Goal: Task Accomplishment & Management: Manage account settings

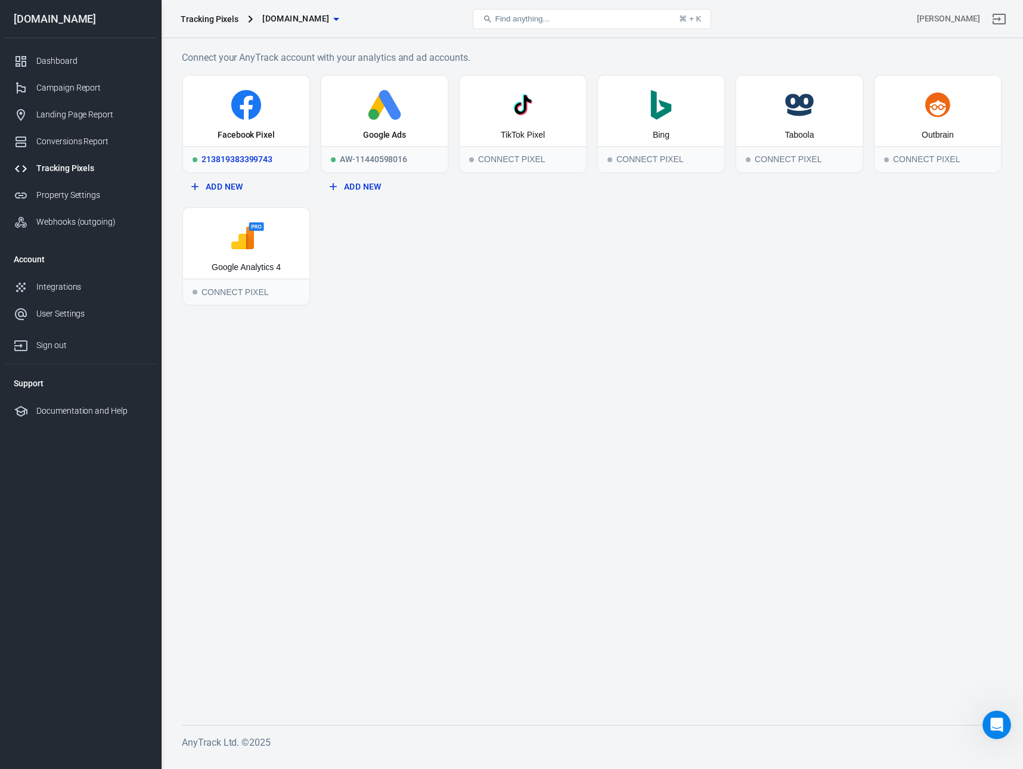
click at [235, 115] on icon at bounding box center [246, 105] width 30 height 30
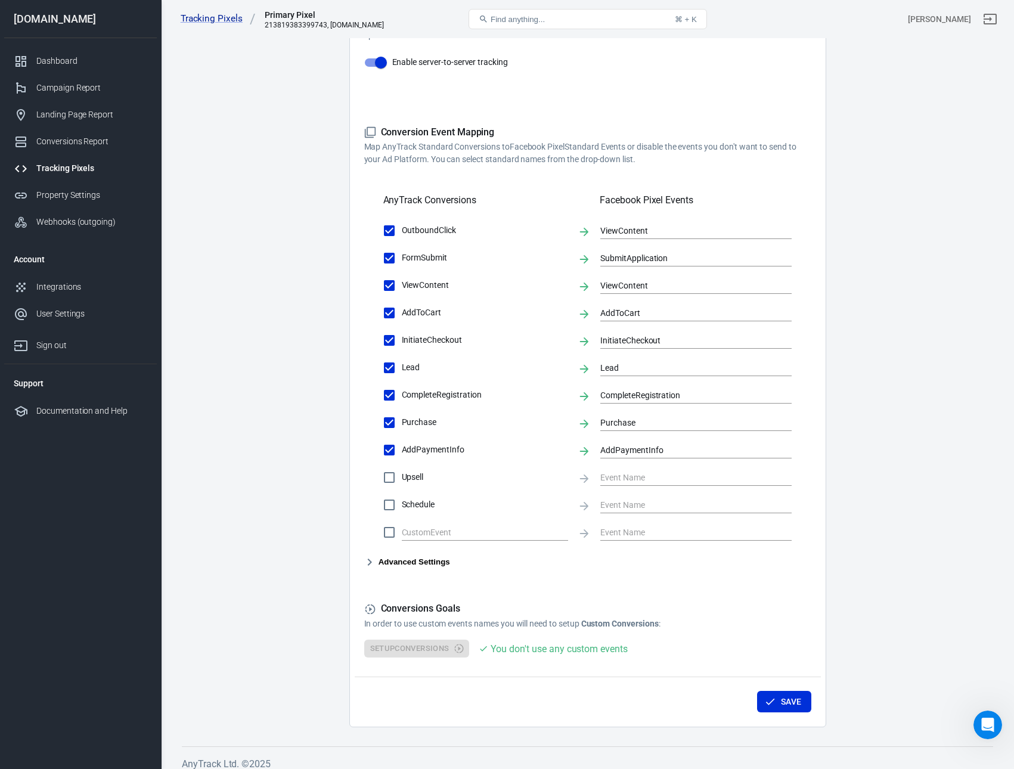
scroll to position [281, 0]
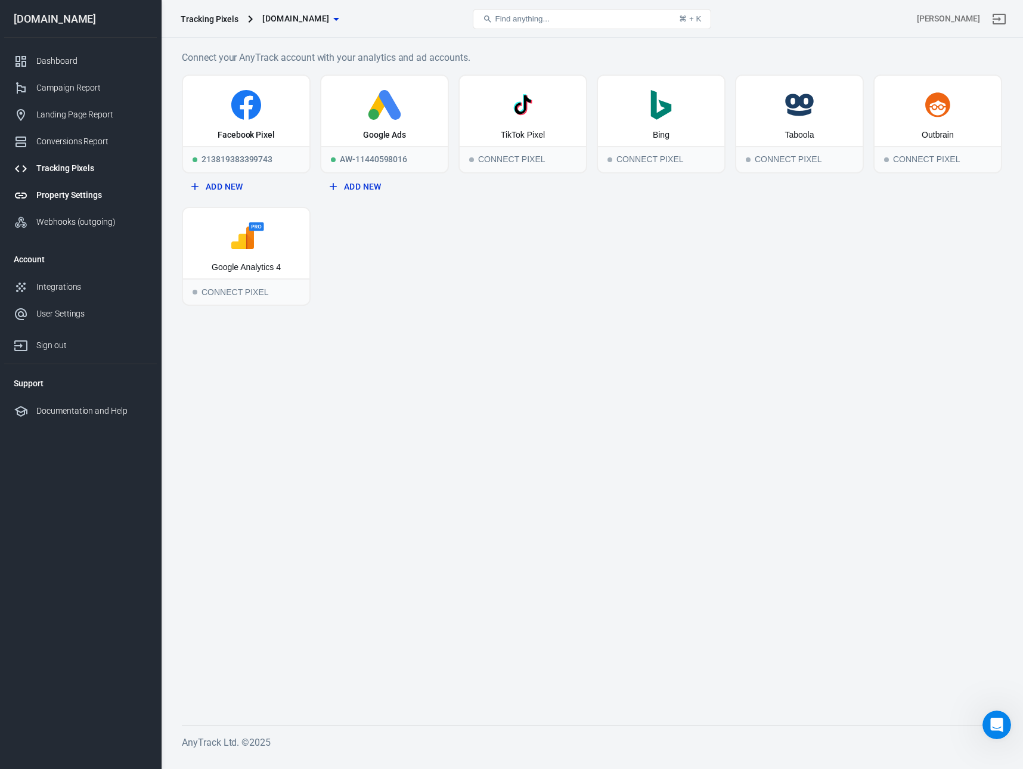
click at [76, 195] on div "Property Settings" at bounding box center [91, 195] width 111 height 13
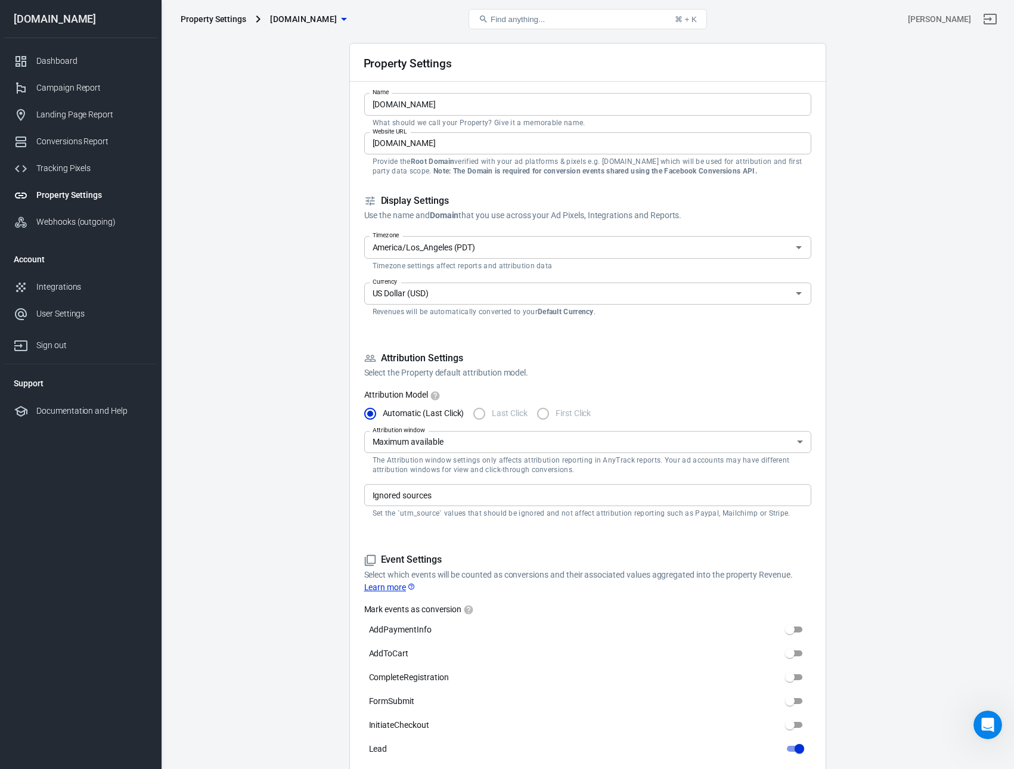
scroll to position [298, 0]
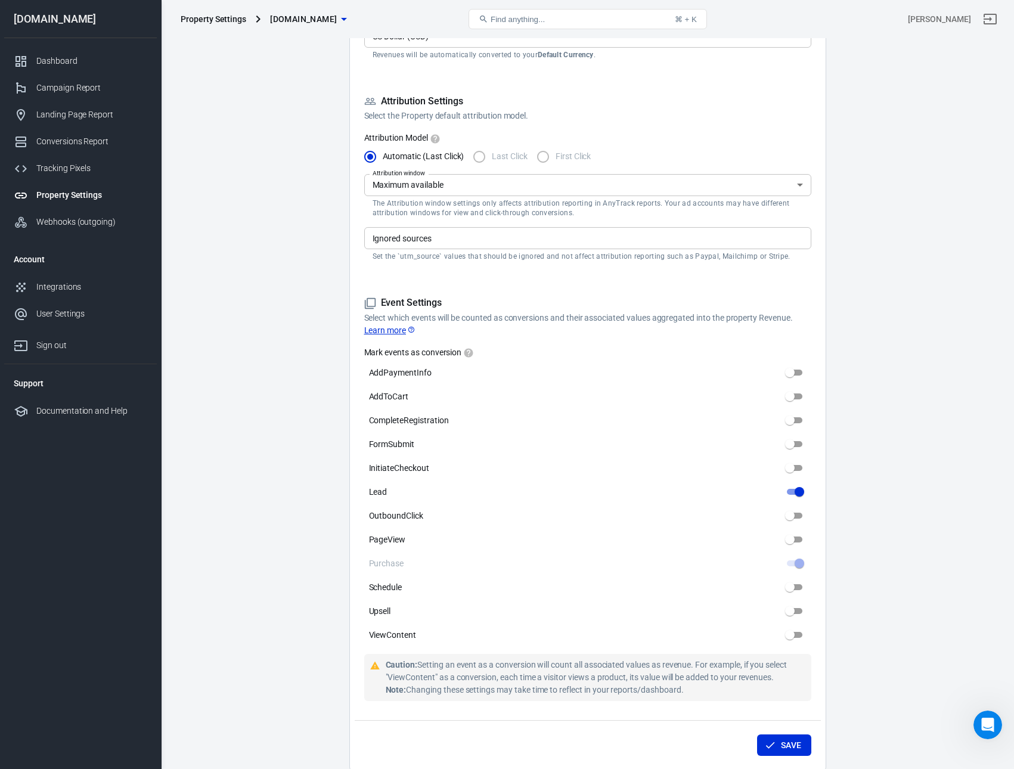
drag, startPoint x: 227, startPoint y: 215, endPoint x: 236, endPoint y: 211, distance: 10.7
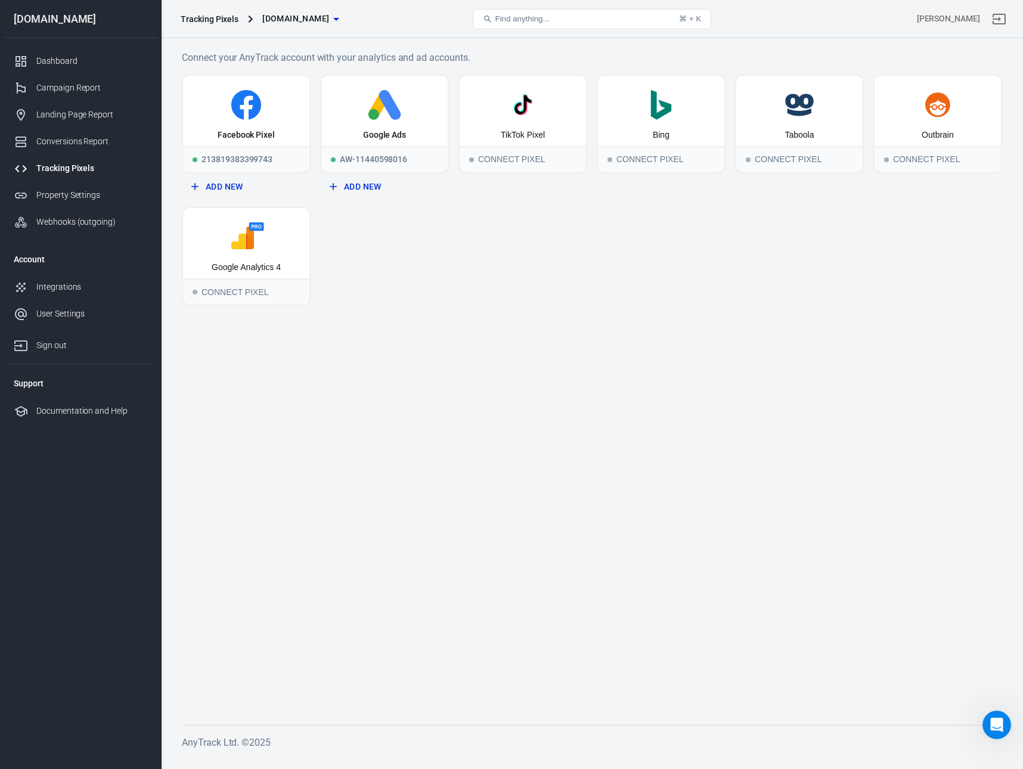
click at [320, 375] on main "Connect your AnyTrack account with your analytics and ad accounts. Facebook Pix…" at bounding box center [592, 378] width 821 height 656
click at [245, 121] on div "Facebook Pixel" at bounding box center [246, 111] width 126 height 70
click at [353, 375] on main "Connect your AnyTrack account with your analytics and ad accounts. Facebook Pix…" at bounding box center [592, 378] width 821 height 656
click at [224, 98] on icon at bounding box center [246, 105] width 117 height 30
click at [56, 141] on div "Conversions Report" at bounding box center [91, 141] width 111 height 13
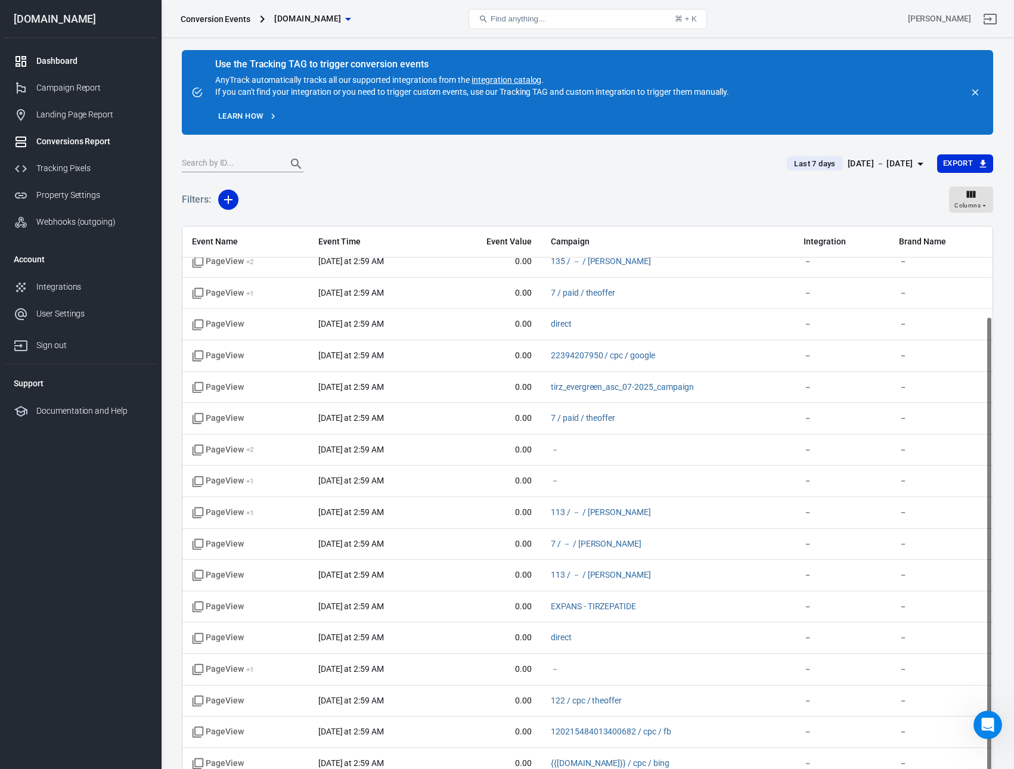
click at [60, 64] on div "Dashboard" at bounding box center [91, 61] width 111 height 13
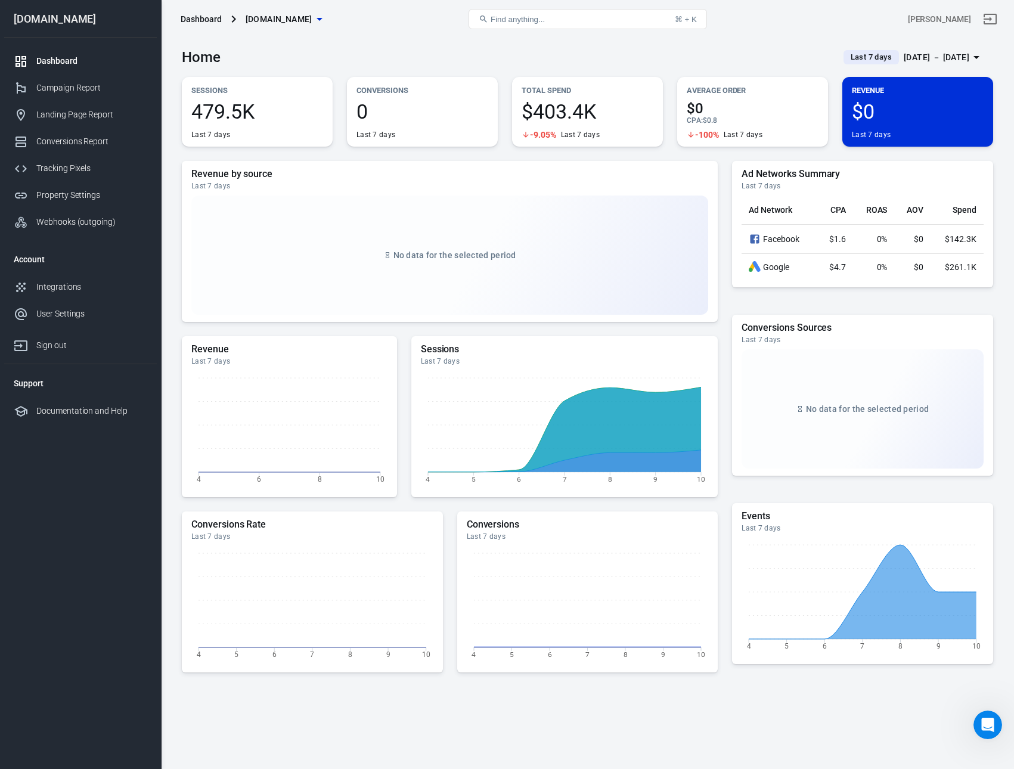
click at [979, 57] on icon "button" at bounding box center [977, 57] width 6 height 3
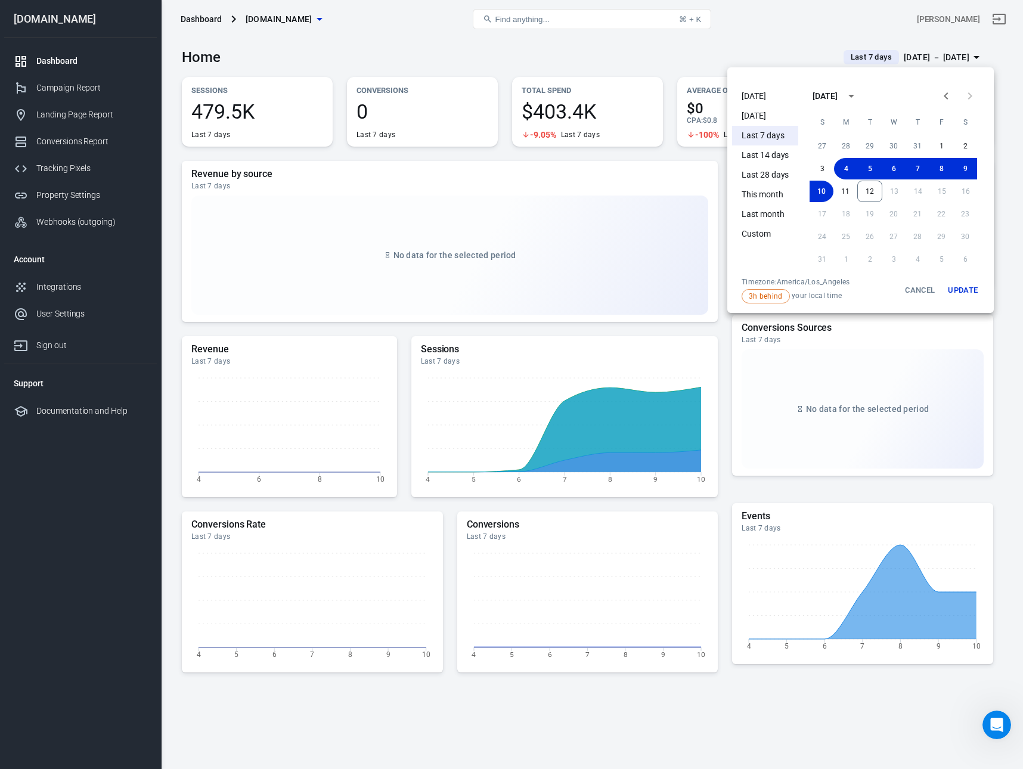
click at [805, 32] on div at bounding box center [511, 384] width 1023 height 769
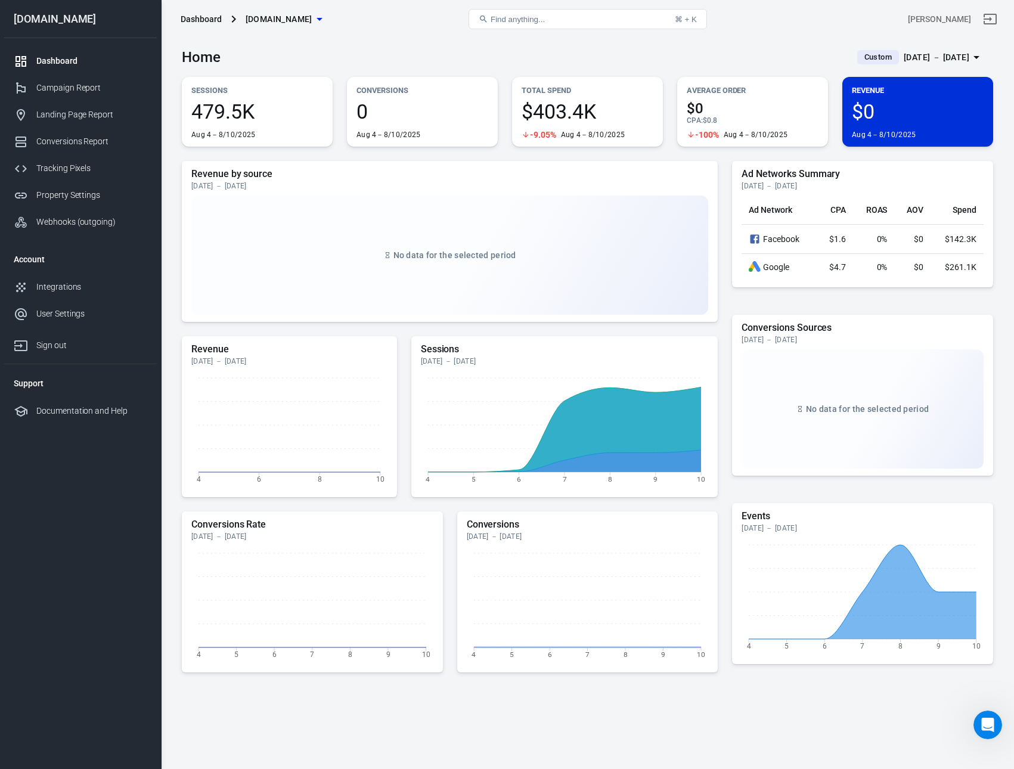
click at [377, 731] on div "Revenue by source [DATE] － [DATE] No data for the selected period Revenue [DATE…" at bounding box center [588, 462] width 812 height 602
click at [769, 49] on div "Home Custom [DATE] － [DATE]" at bounding box center [588, 52] width 812 height 29
click at [348, 42] on div "Home Custom [DATE] － [DATE]" at bounding box center [588, 52] width 812 height 29
click at [924, 56] on div "[DATE] － [DATE]" at bounding box center [937, 57] width 66 height 15
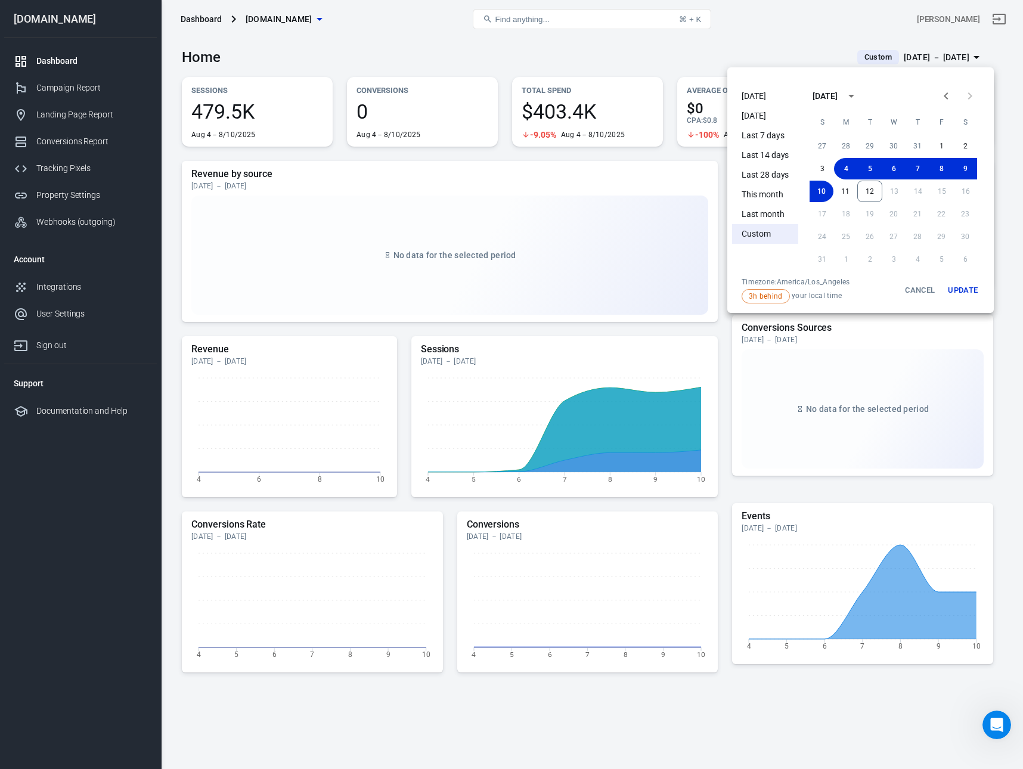
click at [764, 55] on div at bounding box center [511, 384] width 1023 height 769
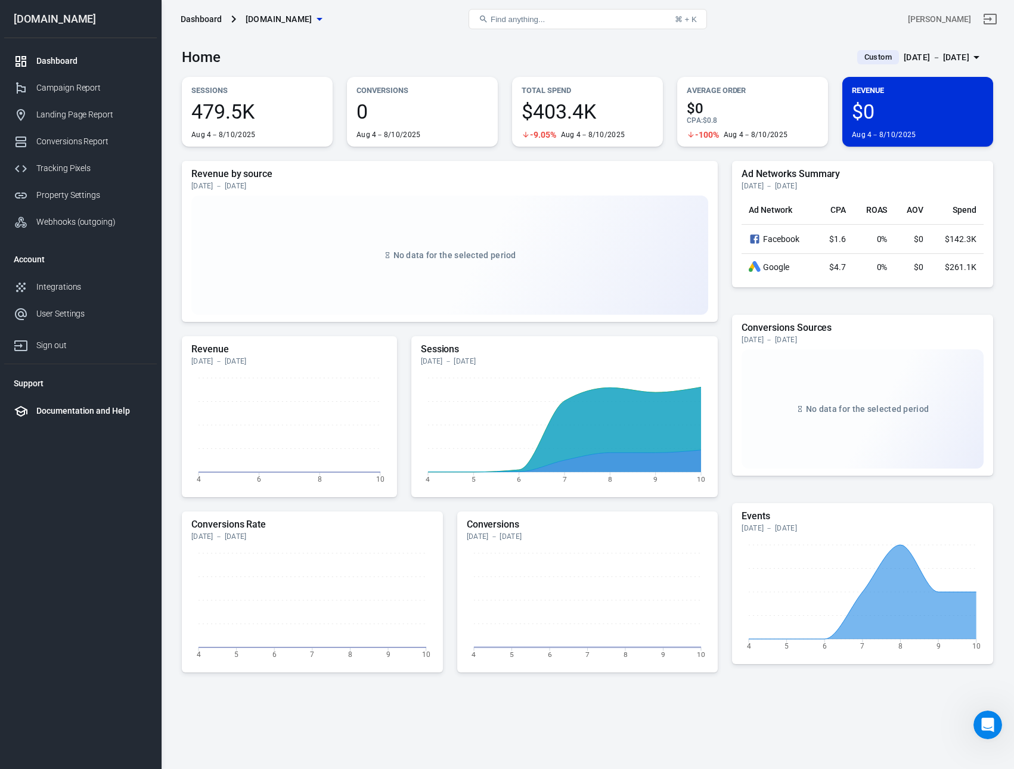
click at [51, 414] on div "Documentation and Help" at bounding box center [91, 411] width 111 height 13
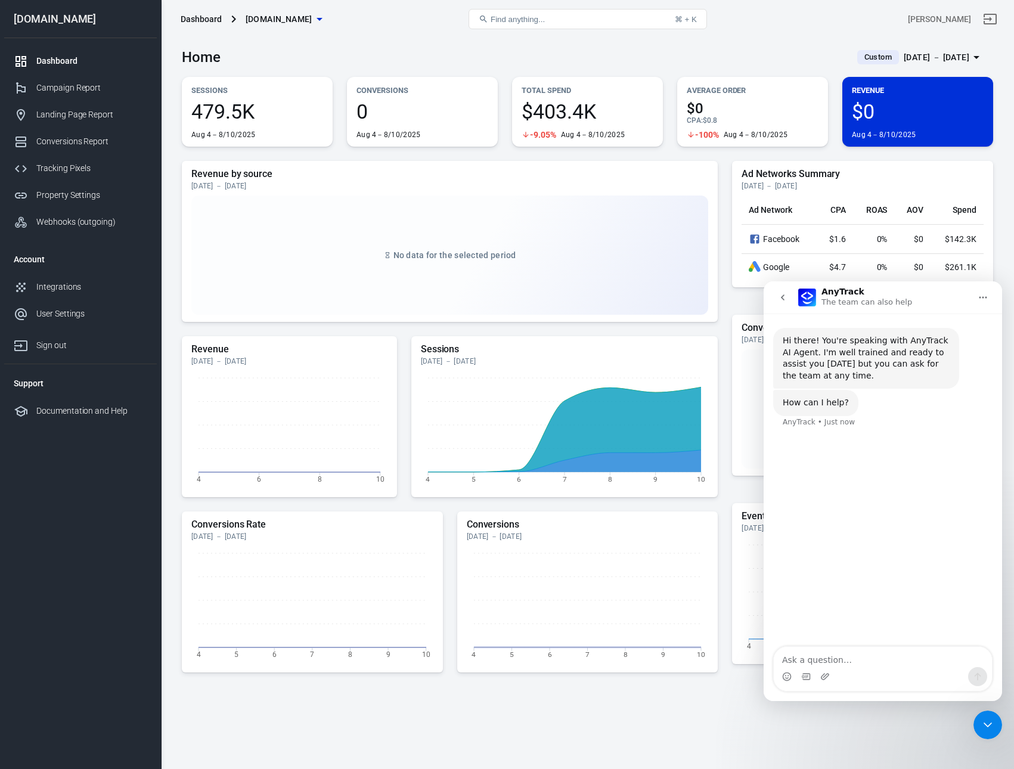
click at [627, 736] on div "Revenue by source [DATE] － [DATE] No data for the selected period Revenue [DATE…" at bounding box center [588, 462] width 812 height 602
click at [982, 298] on icon "Home" at bounding box center [984, 298] width 10 height 10
click at [690, 705] on div "Revenue by source [DATE] － [DATE] No data for the selected period Revenue [DATE…" at bounding box center [588, 462] width 812 height 602
drag, startPoint x: 1961, startPoint y: 1419, endPoint x: 989, endPoint y: 718, distance: 1197.9
click at [988, 722] on icon "Close Intercom Messenger" at bounding box center [988, 725] width 14 height 14
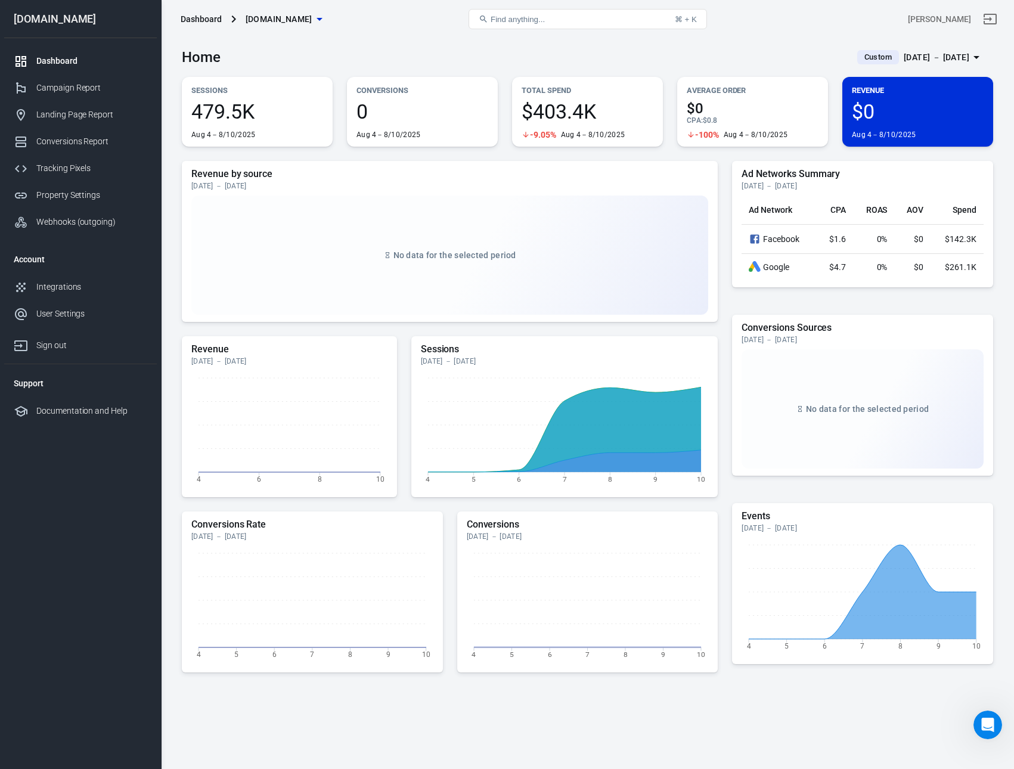
click at [332, 47] on div "Home Custom [DATE] － [DATE]" at bounding box center [588, 52] width 812 height 29
click at [91, 80] on link "Campaign Report" at bounding box center [80, 88] width 153 height 27
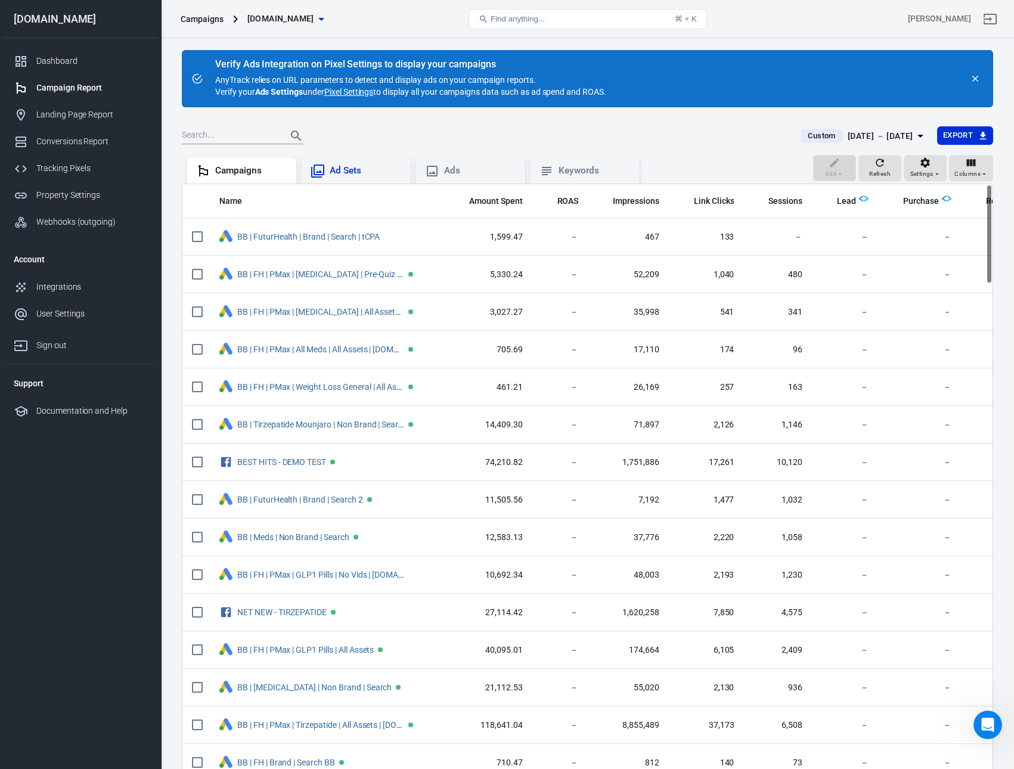
click at [353, 175] on div "Ad Sets" at bounding box center [366, 171] width 72 height 13
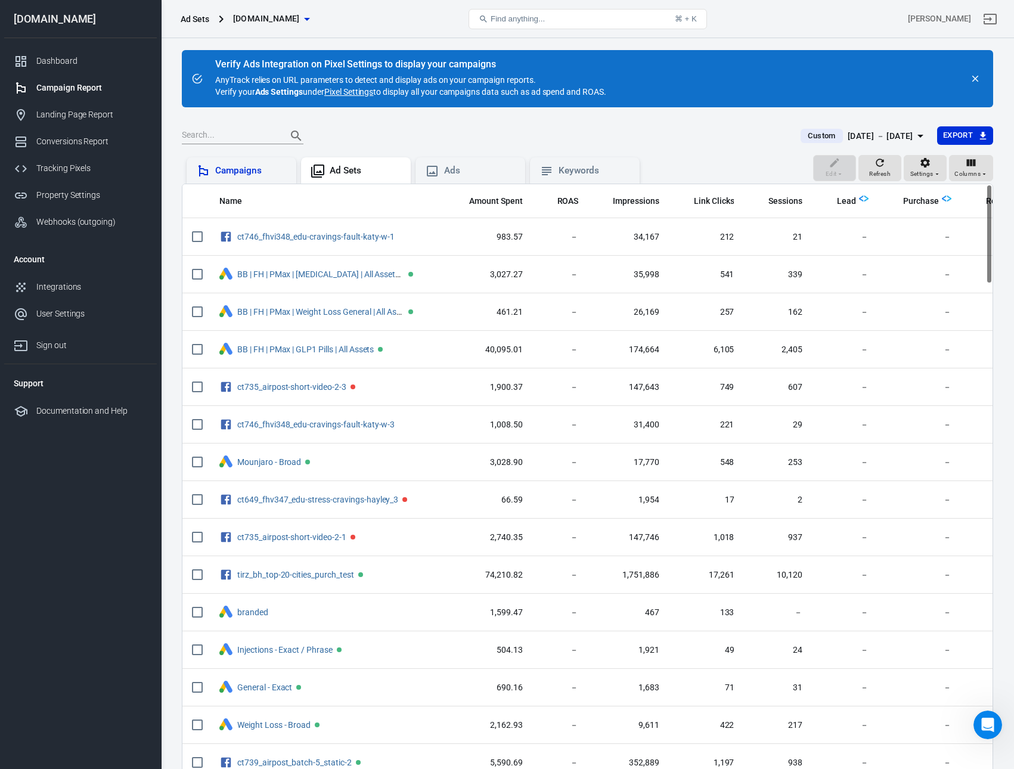
click at [219, 174] on div "Campaigns" at bounding box center [251, 171] width 72 height 13
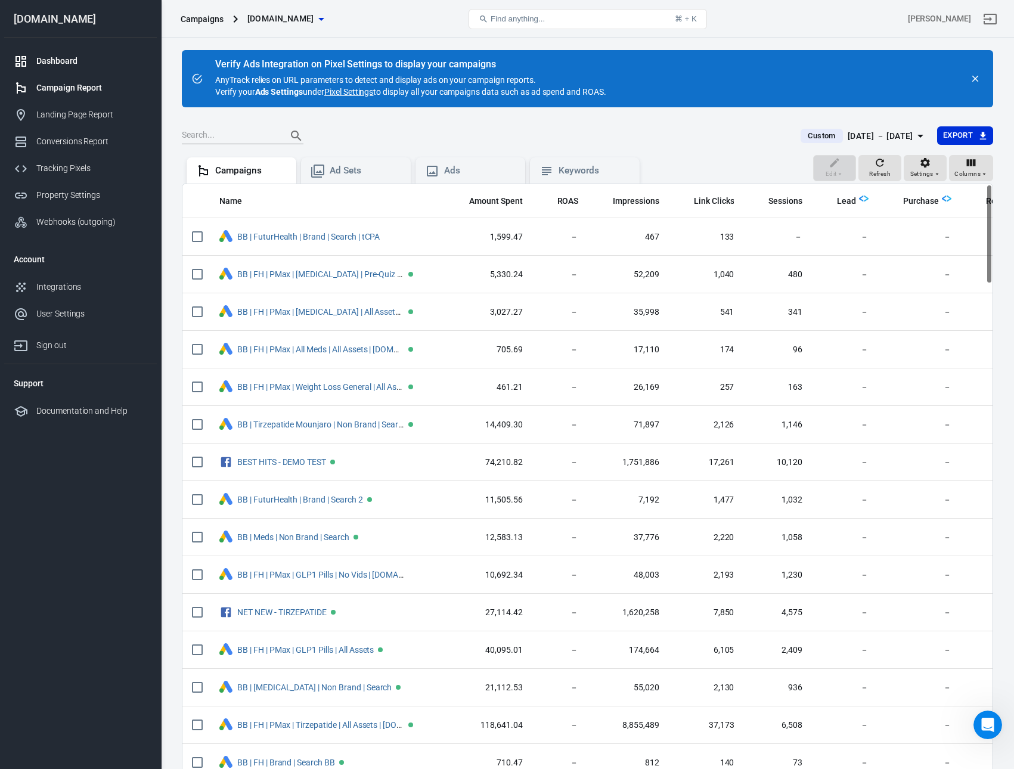
click at [69, 60] on div "Dashboard" at bounding box center [91, 61] width 111 height 13
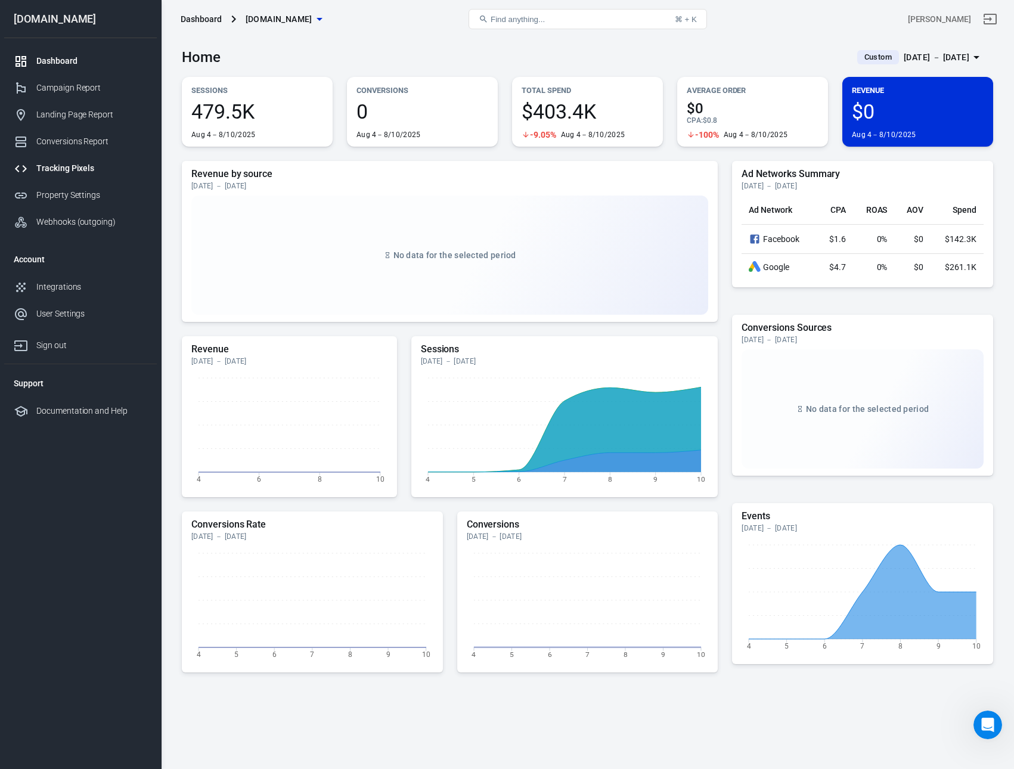
click at [73, 165] on div "Tracking Pixels" at bounding box center [91, 168] width 111 height 13
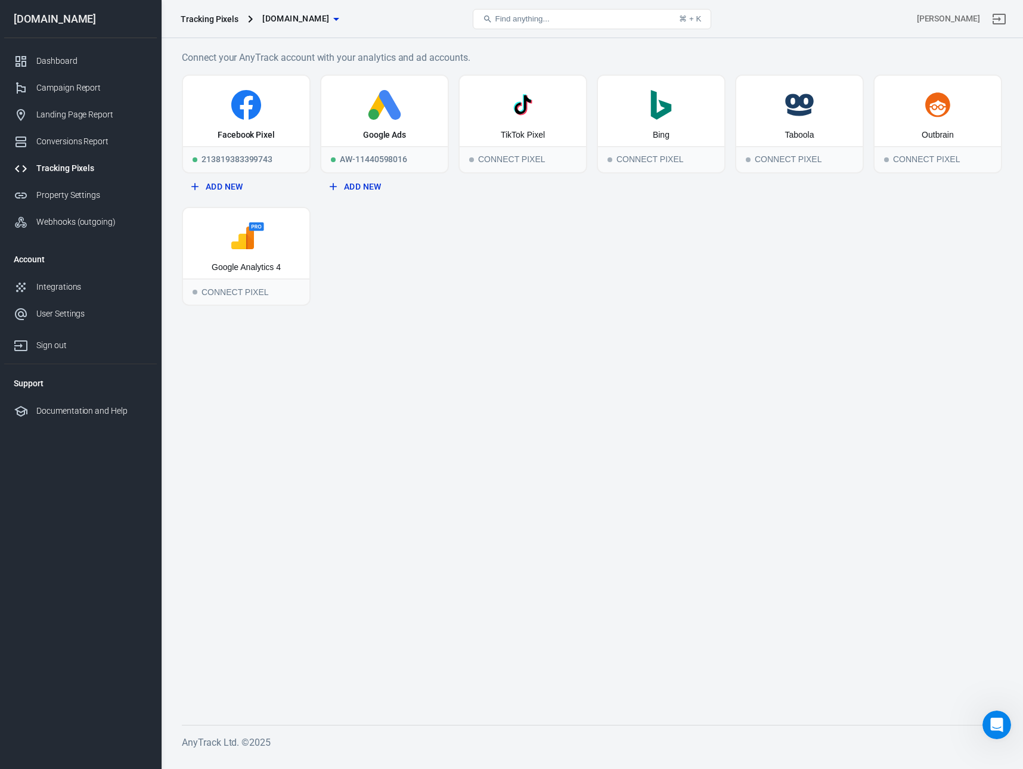
click at [293, 364] on main "Connect your AnyTrack account with your analytics and ad accounts. Facebook Pix…" at bounding box center [592, 378] width 821 height 656
click at [246, 104] on icon at bounding box center [246, 108] width 13 height 24
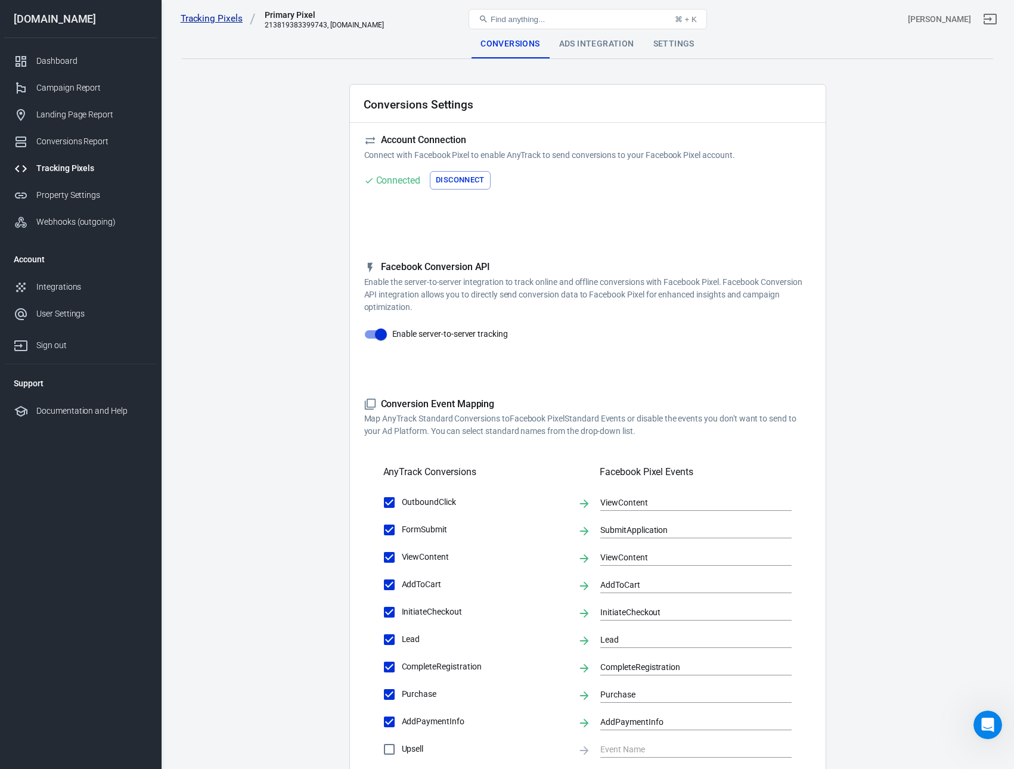
click at [206, 18] on link "Tracking Pixels" at bounding box center [218, 19] width 75 height 13
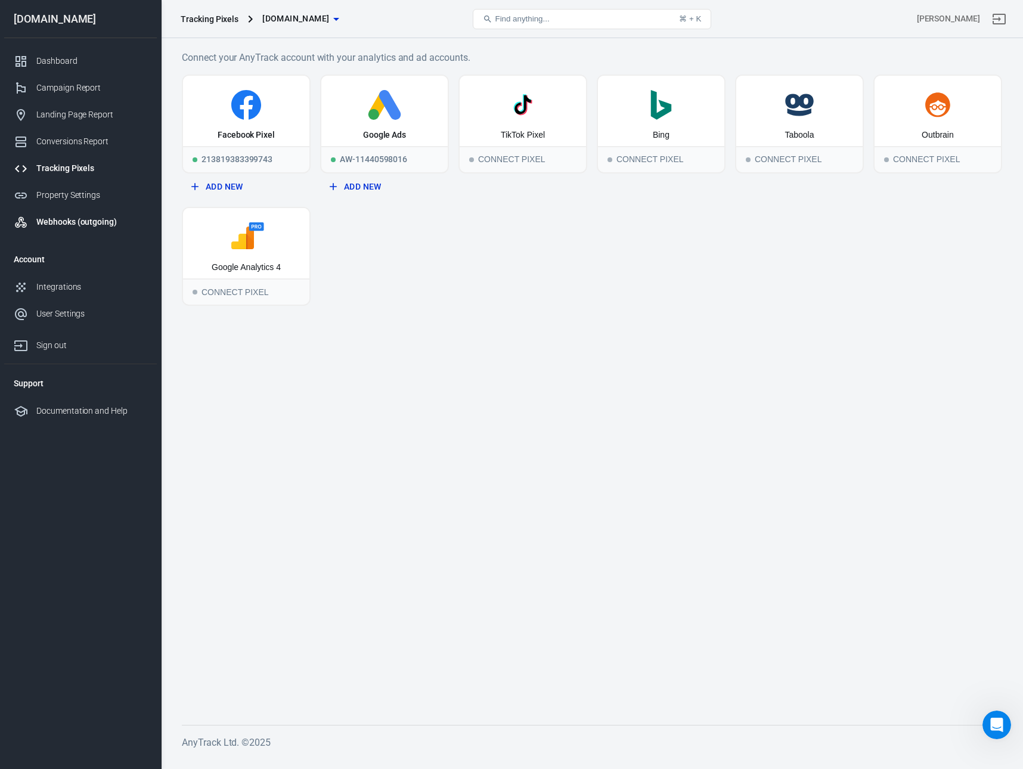
click at [51, 230] on link "Webhooks (outgoing)" at bounding box center [80, 222] width 153 height 27
click at [252, 124] on div "Facebook Pixel" at bounding box center [246, 111] width 126 height 70
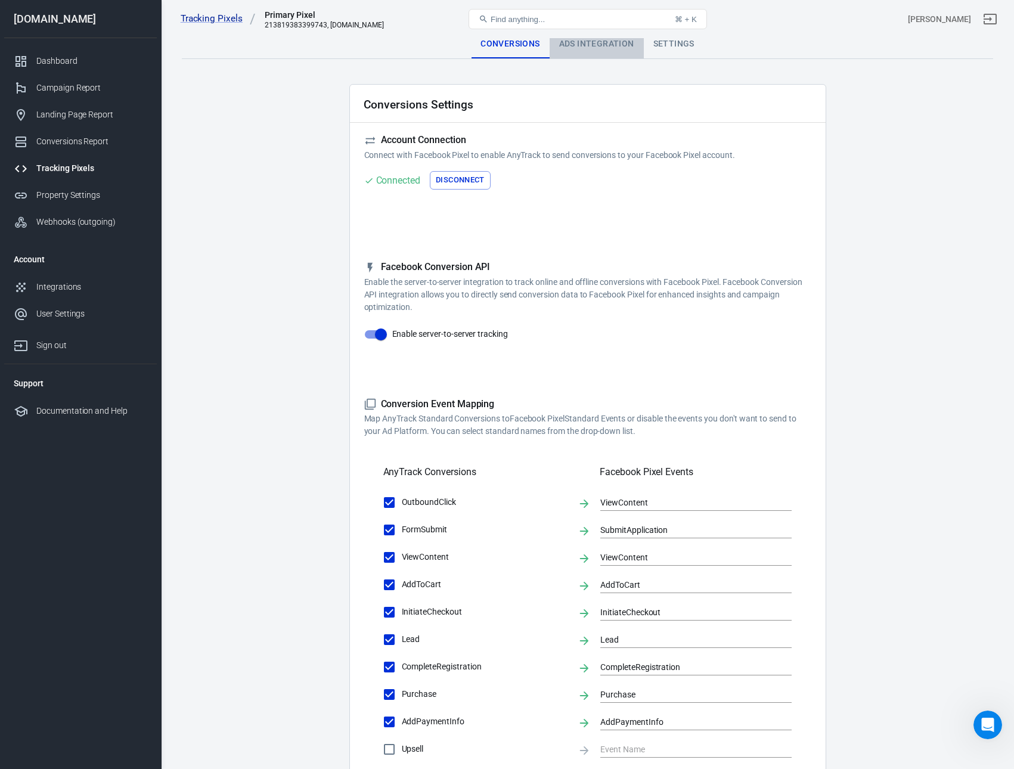
click at [604, 47] on div "Ads Integration" at bounding box center [597, 44] width 94 height 29
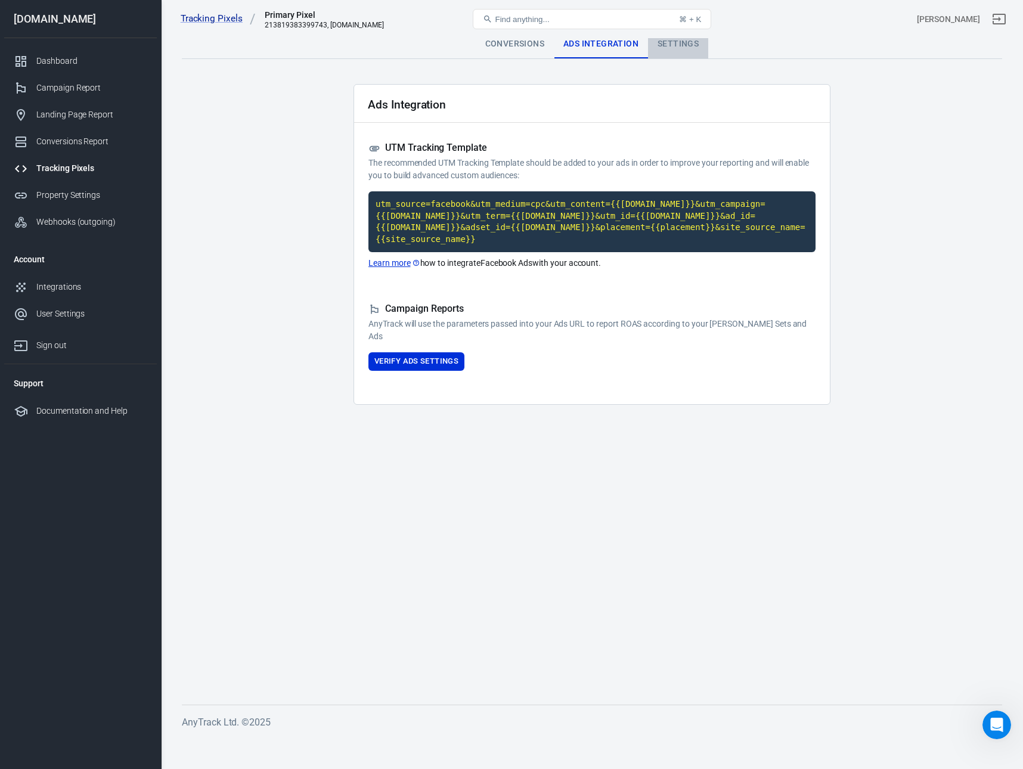
click at [680, 44] on div "Settings" at bounding box center [678, 44] width 60 height 29
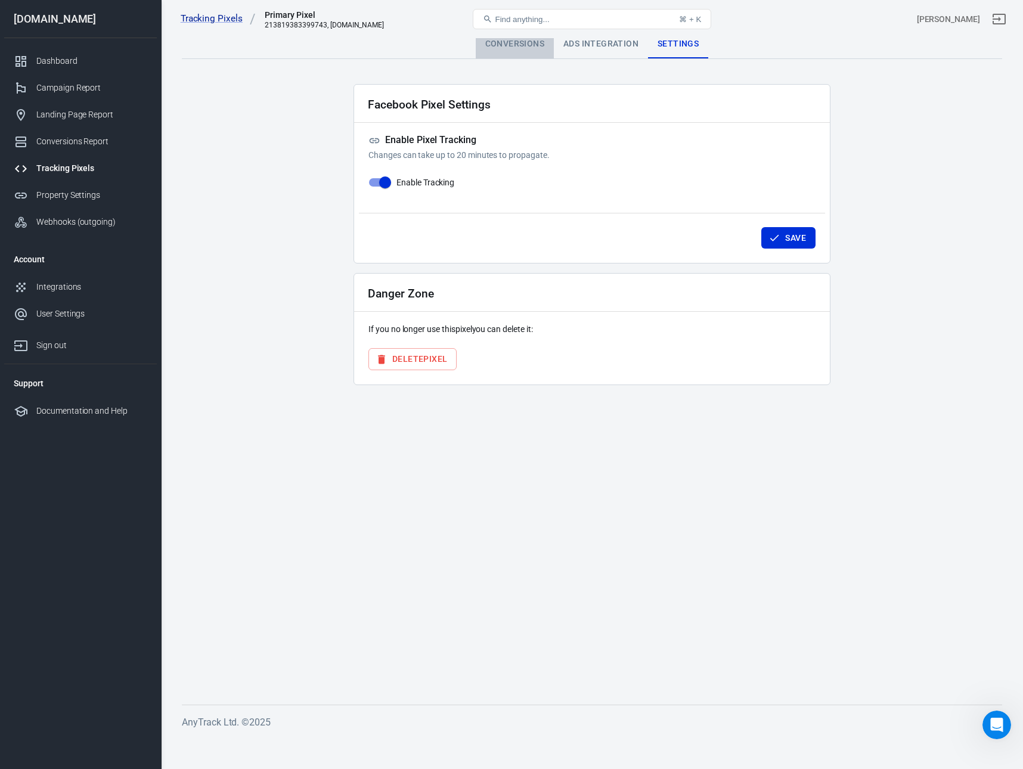
click at [499, 47] on div "Conversions" at bounding box center [515, 44] width 78 height 29
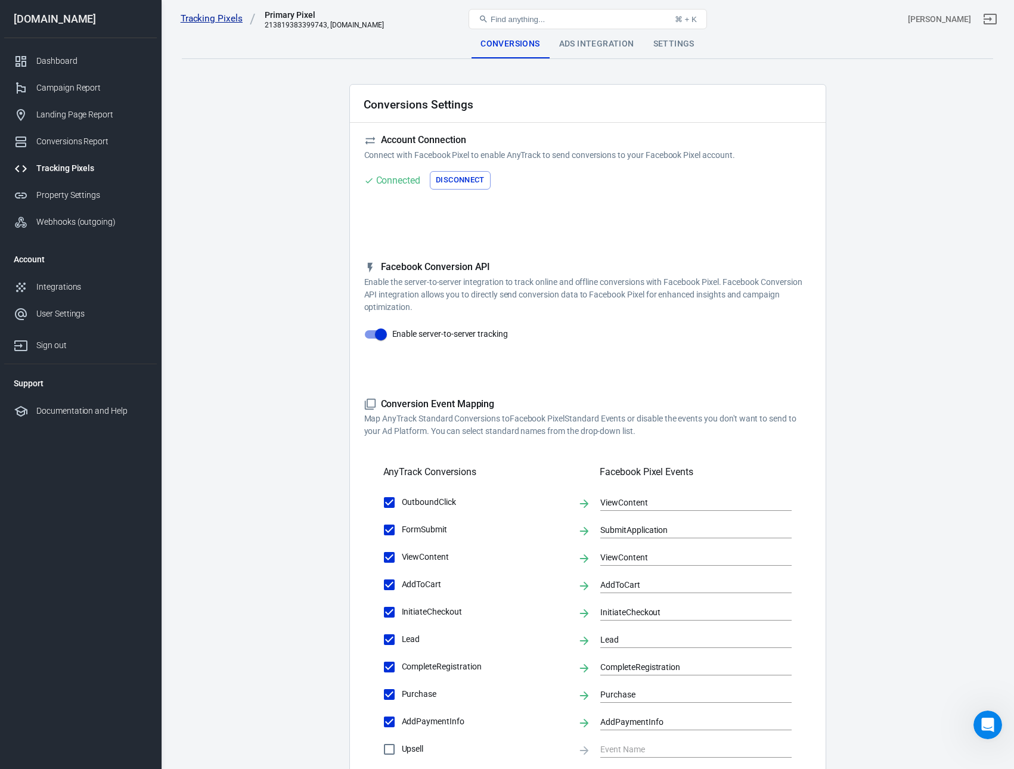
click at [226, 22] on link "Tracking Pixels" at bounding box center [218, 19] width 75 height 13
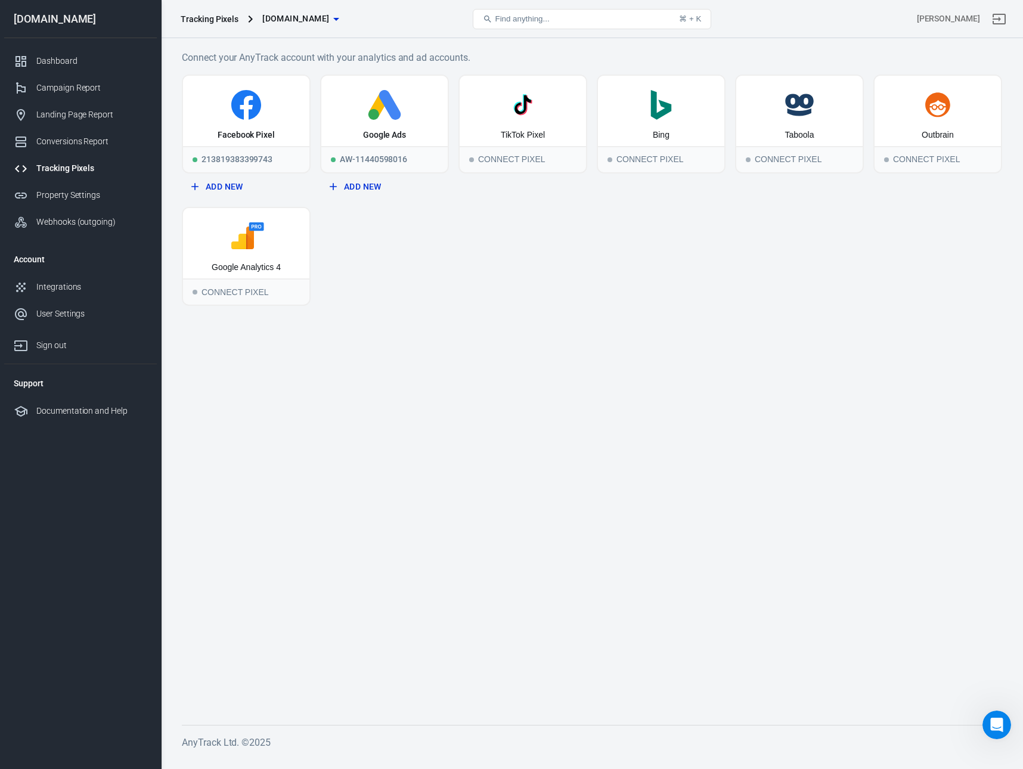
click at [205, 459] on main "Connect your AnyTrack account with your analytics and ad accounts. Facebook Pix…" at bounding box center [592, 378] width 821 height 656
click at [78, 147] on div "Conversions Report" at bounding box center [91, 141] width 111 height 13
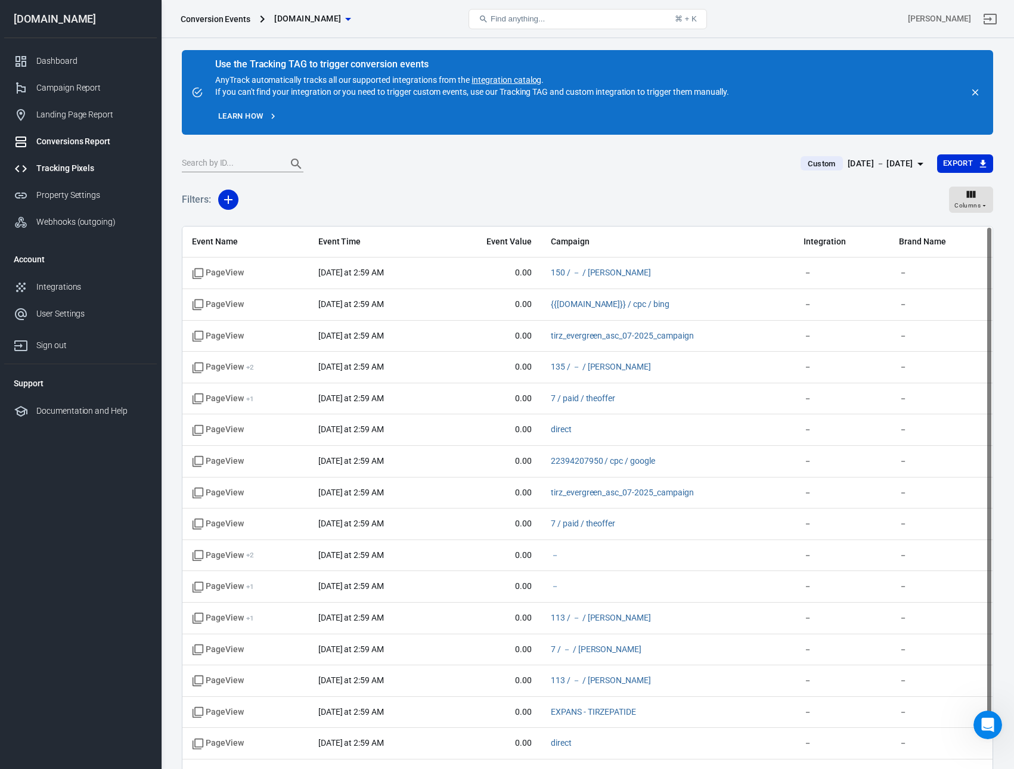
click at [67, 169] on div "Tracking Pixels" at bounding box center [91, 168] width 111 height 13
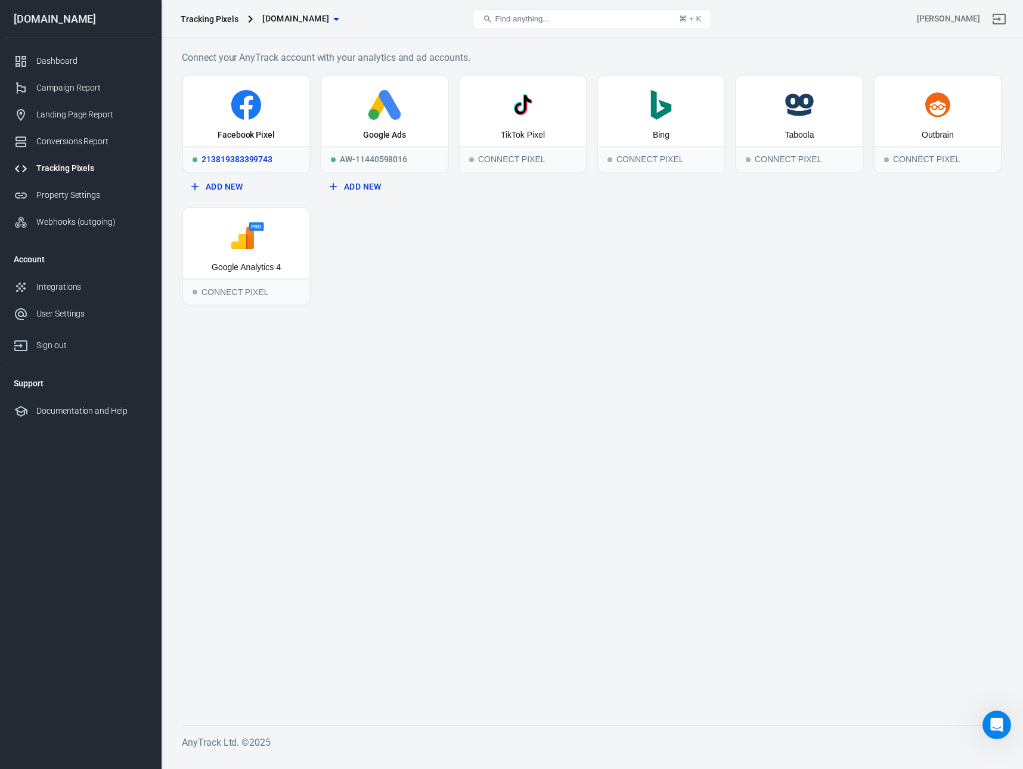
click at [234, 101] on icon at bounding box center [246, 105] width 30 height 30
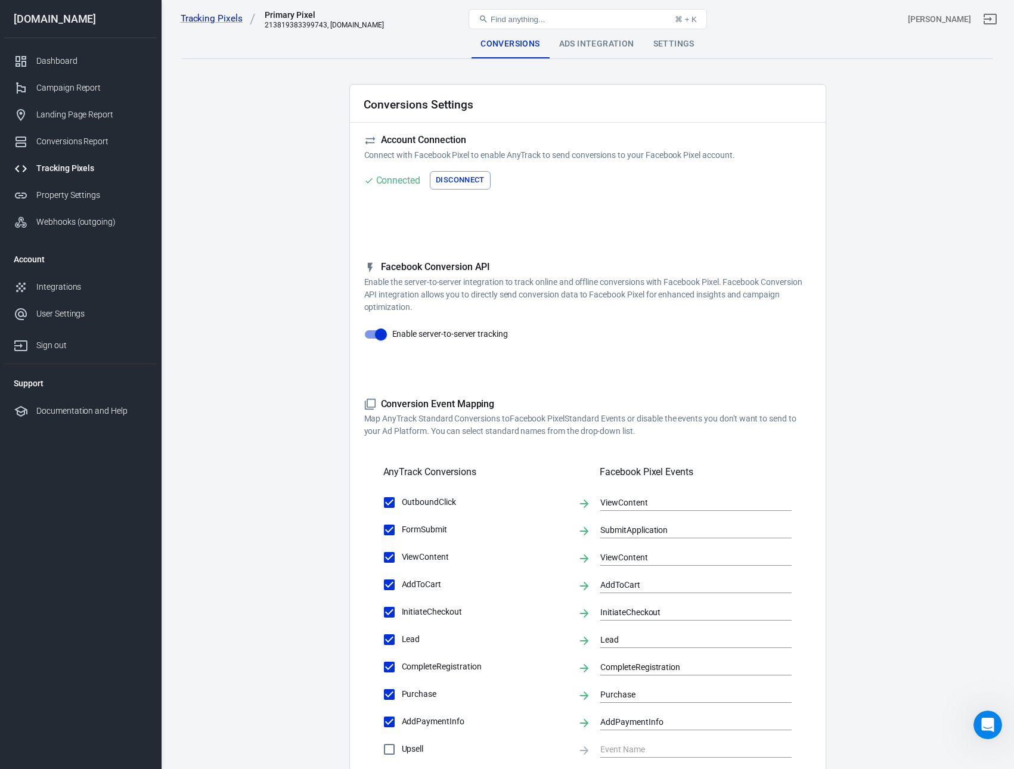
click at [598, 39] on div "Ads Integration" at bounding box center [597, 44] width 94 height 29
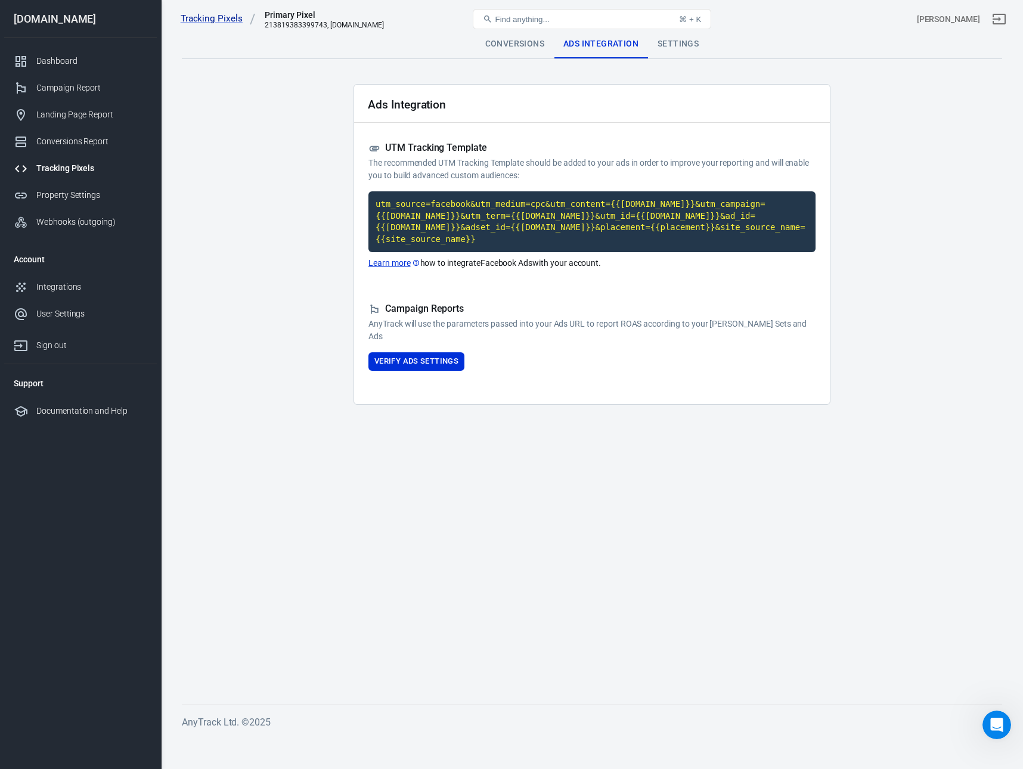
click at [669, 44] on div "Settings" at bounding box center [678, 44] width 60 height 29
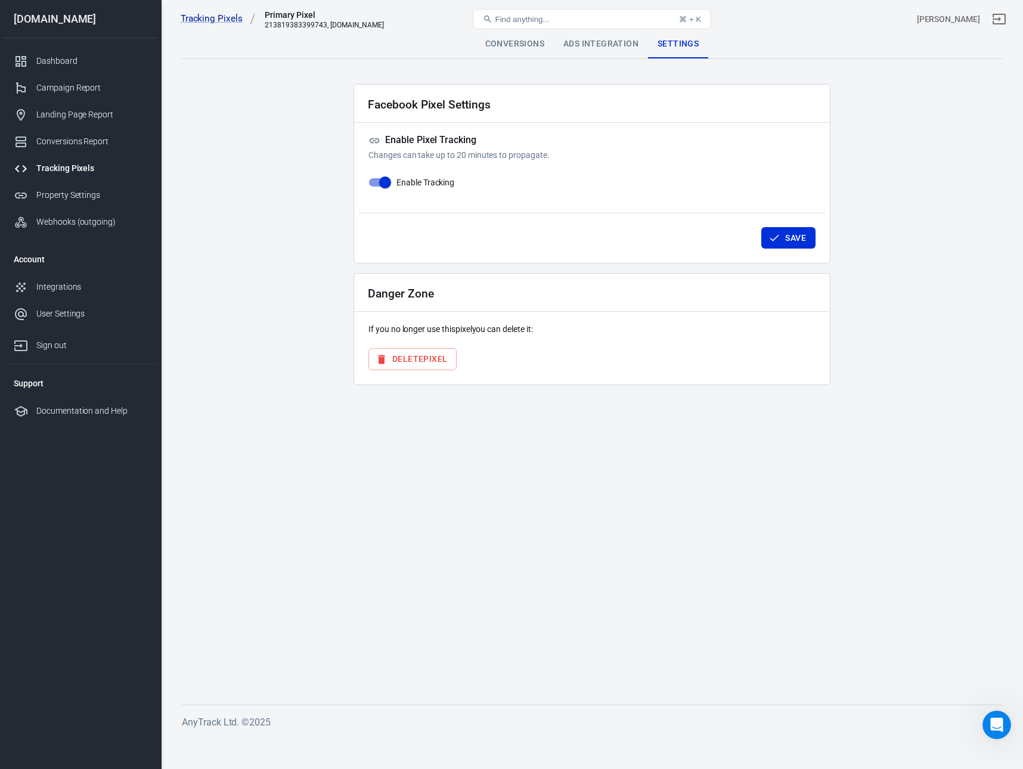
click at [498, 45] on div "Conversions" at bounding box center [515, 44] width 78 height 29
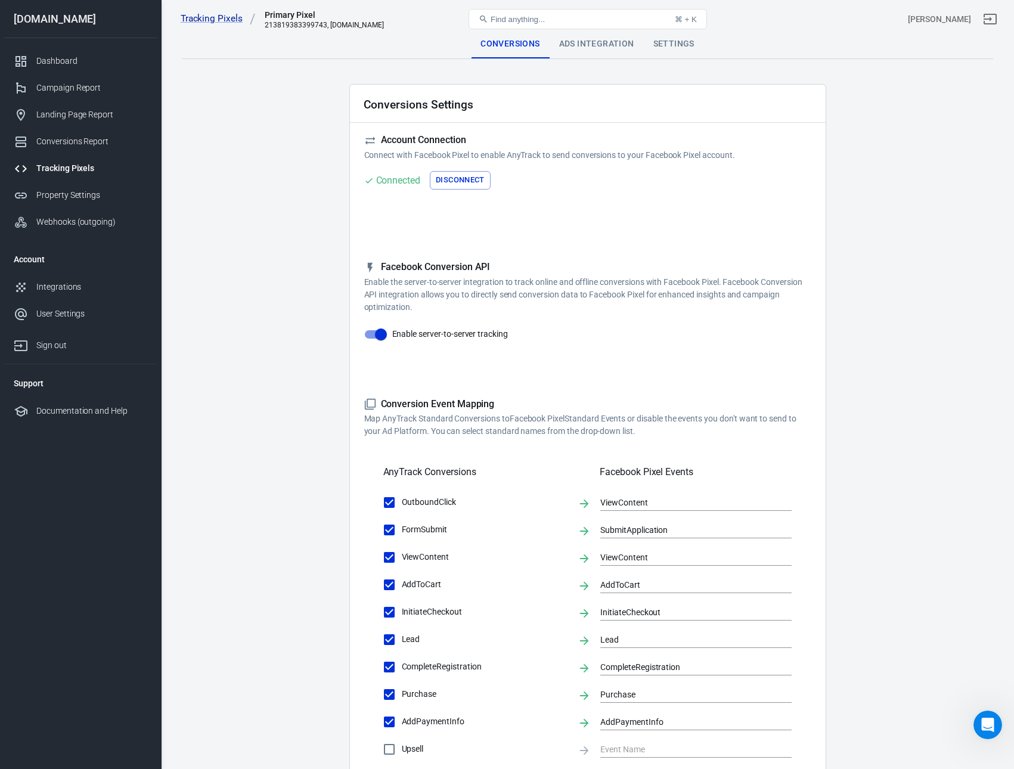
click at [574, 51] on div "Ads Integration" at bounding box center [597, 44] width 94 height 29
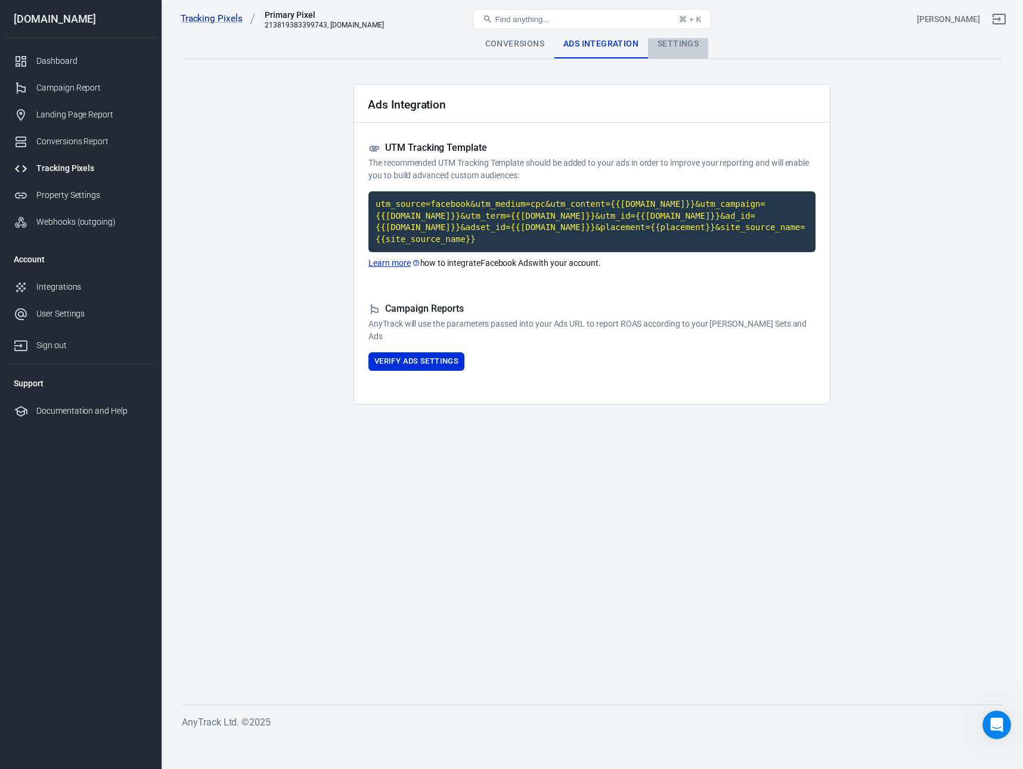
click at [679, 47] on div "Settings" at bounding box center [678, 44] width 60 height 29
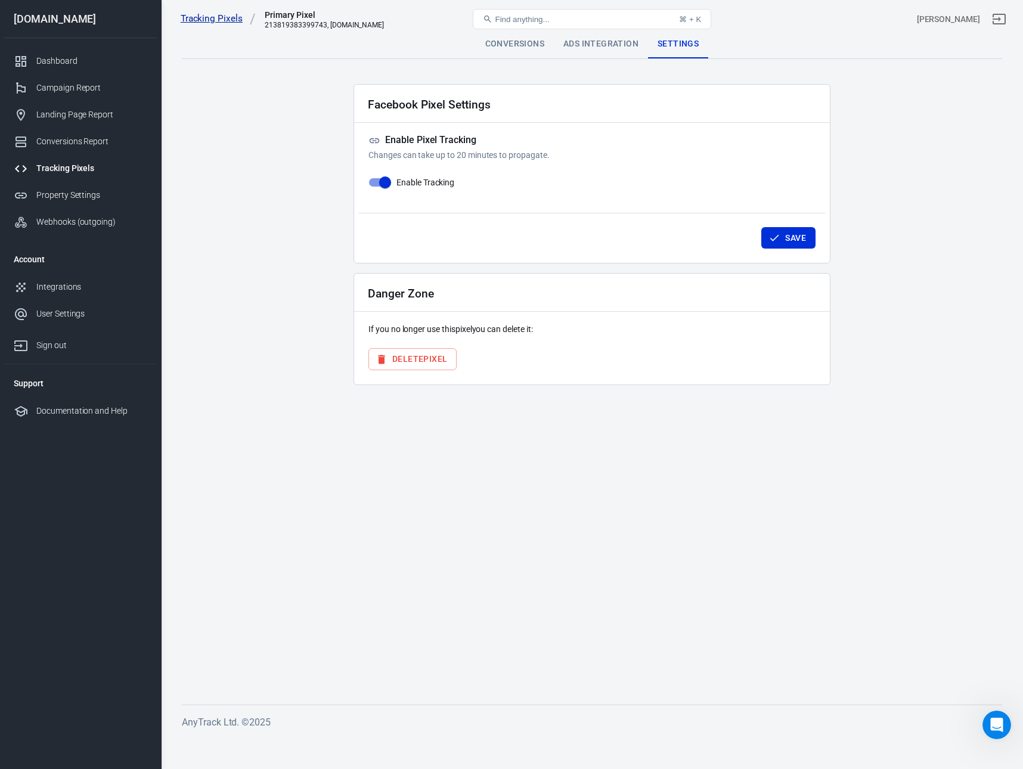
click at [187, 18] on link "Tracking Pixels" at bounding box center [218, 19] width 75 height 13
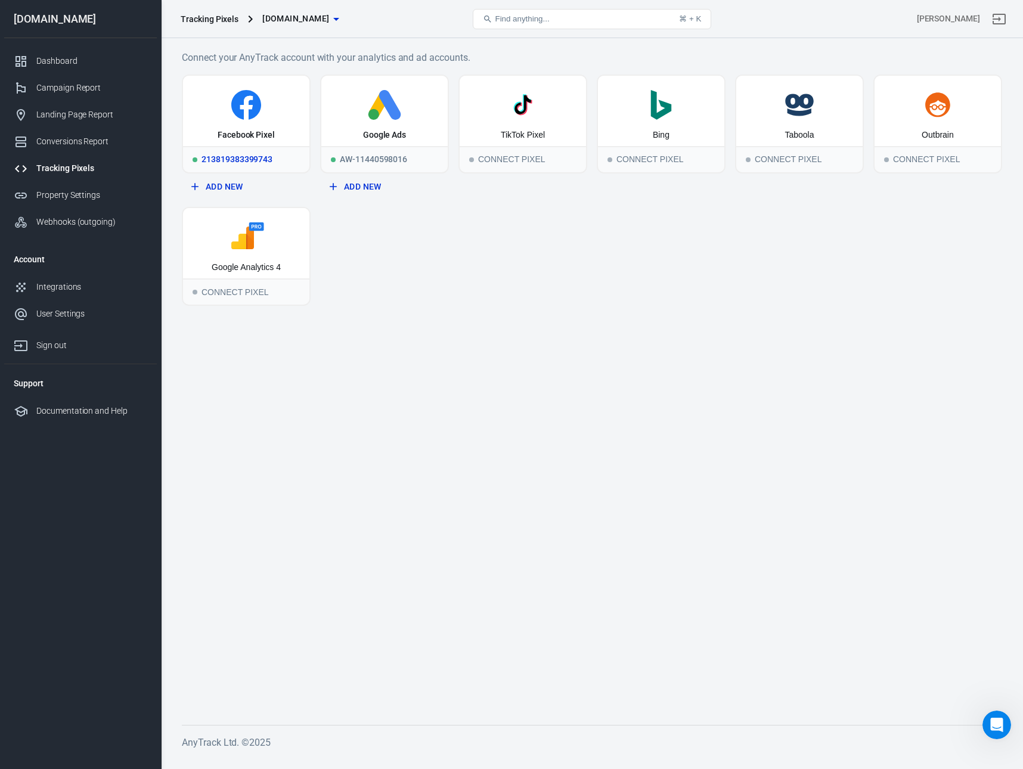
click at [230, 110] on icon at bounding box center [246, 105] width 117 height 30
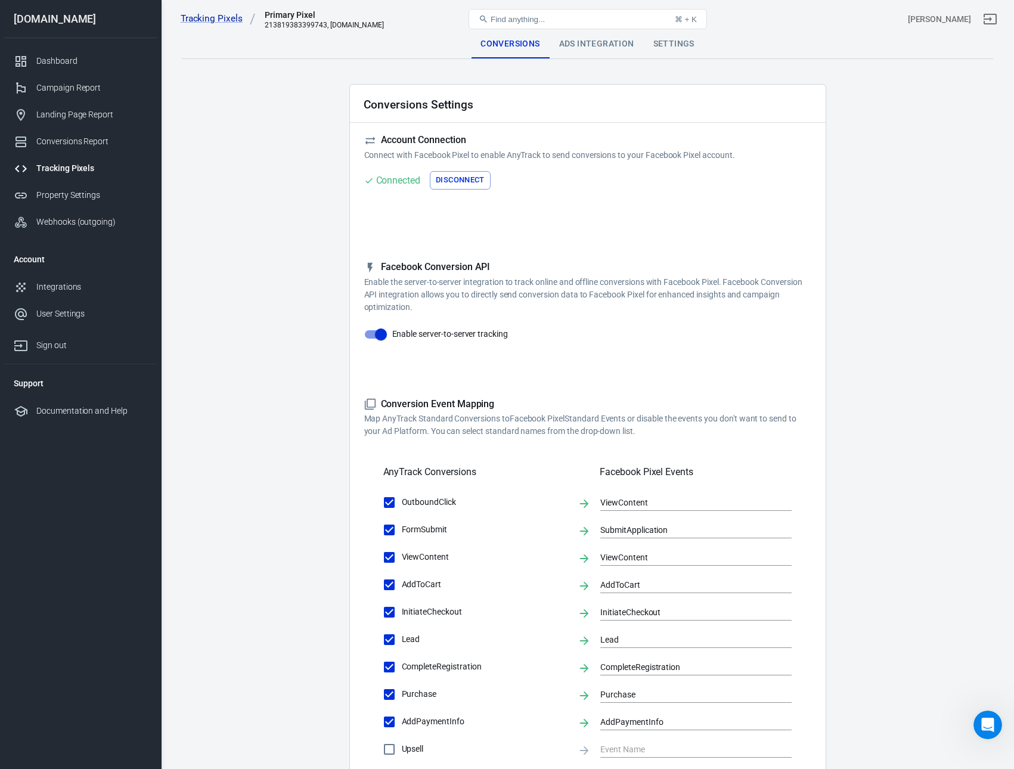
click at [574, 38] on div "Tracking Pixels Primary Pixel 213819383399743, [DOMAIN_NAME] Find anything... ⌘…" at bounding box center [588, 19] width 853 height 38
click at [581, 43] on div "Ads Integration" at bounding box center [597, 44] width 94 height 29
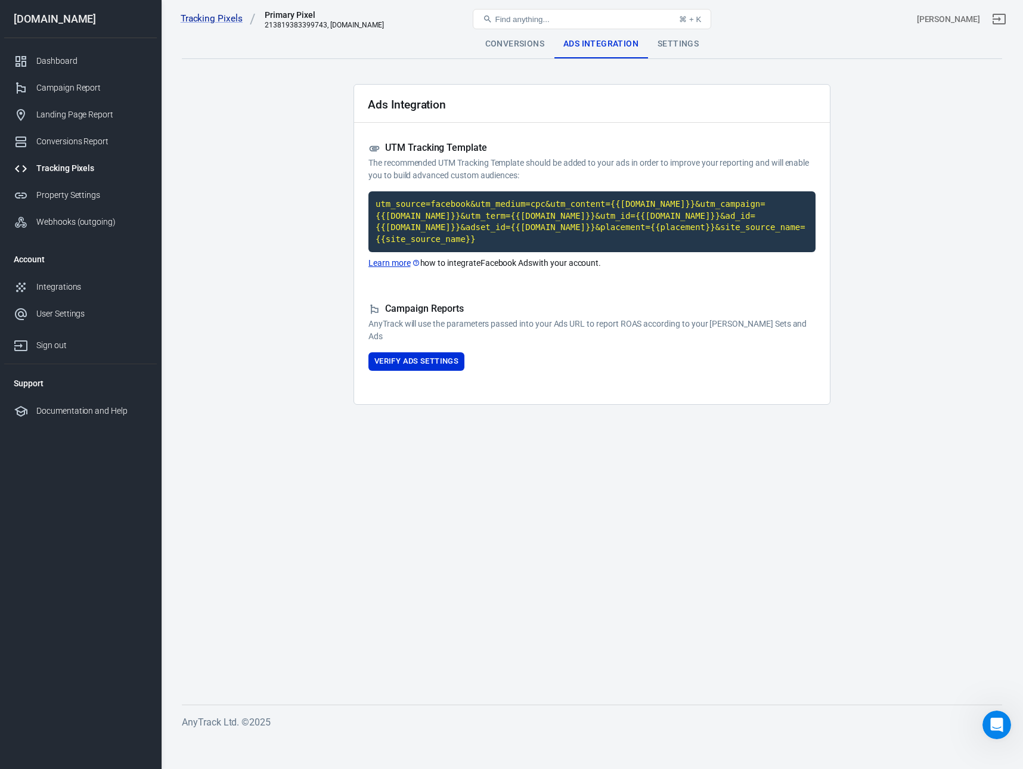
click at [353, 434] on main "Conversions Ads Integration Settings Ads Integration UTM Tracking Template The …" at bounding box center [592, 358] width 821 height 656
click at [227, 11] on div "Tracking Pixels Primary Pixel 213819383399743, [DOMAIN_NAME]" at bounding box center [313, 19] width 274 height 29
click at [225, 16] on link "Tracking Pixels" at bounding box center [218, 19] width 75 height 13
